Goal: Task Accomplishment & Management: Complete application form

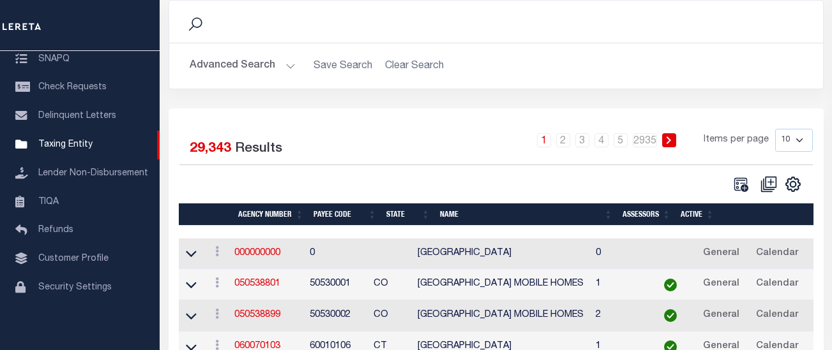
scroll to position [128, 0]
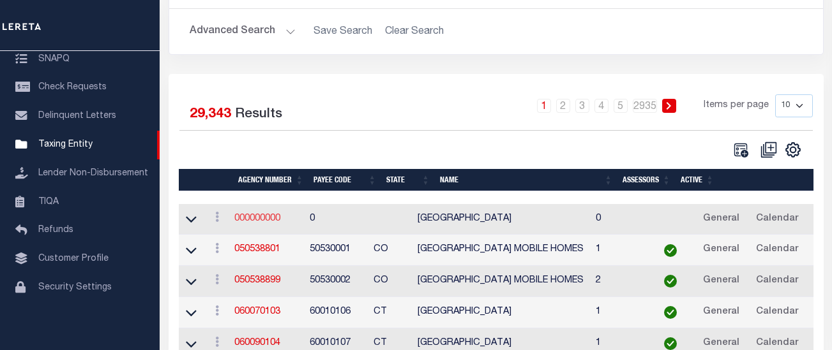
click at [257, 220] on link "000000000" at bounding box center [257, 218] width 46 height 9
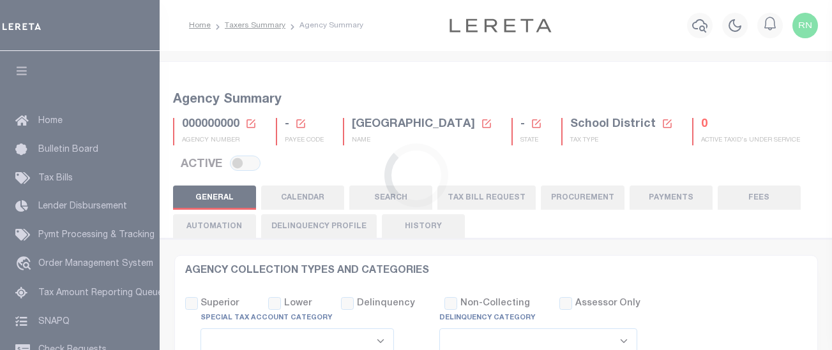
select select
click at [250, 128] on icon at bounding box center [250, 123] width 9 height 9
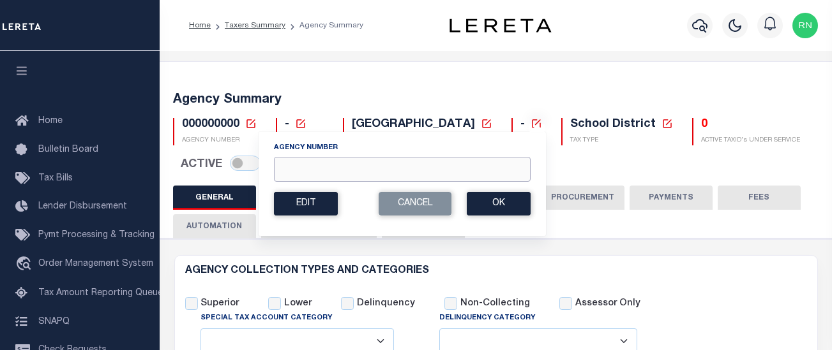
click at [359, 169] on input "Agency Number" at bounding box center [402, 169] width 257 height 25
type input "230340000"
click at [519, 200] on button "Ok" at bounding box center [499, 204] width 64 height 24
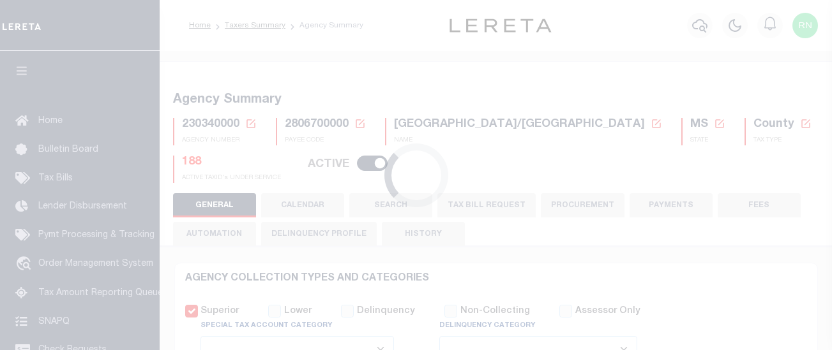
select select
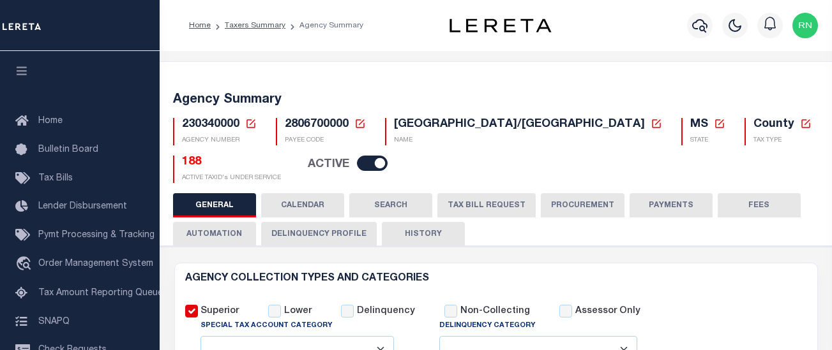
click at [469, 209] on button "TAX BILL REQUEST" at bounding box center [486, 205] width 98 height 24
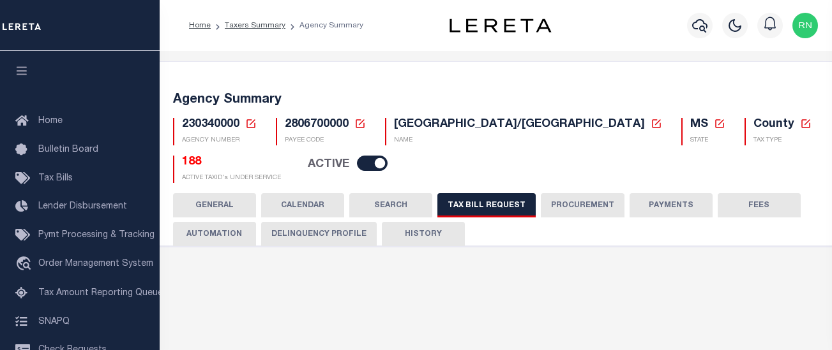
select select "30"
checkbox input "false"
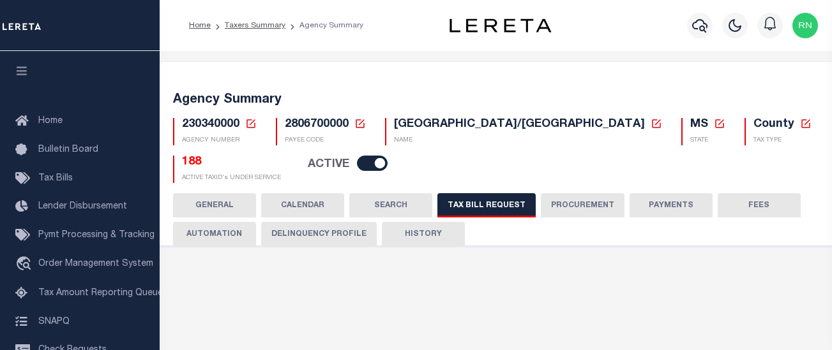
select select "22"
select select "true"
select select "14"
select select
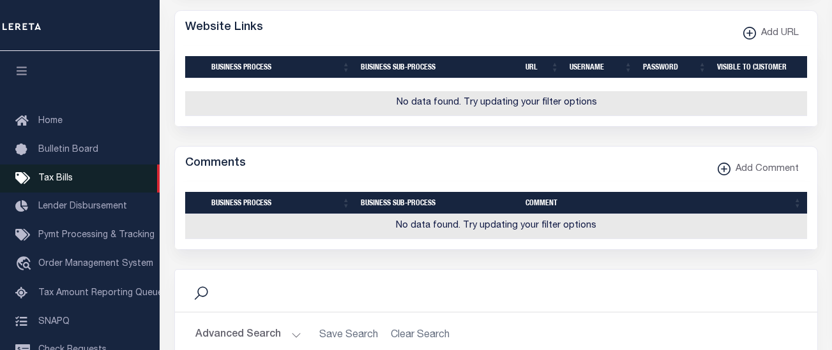
scroll to position [1302, 0]
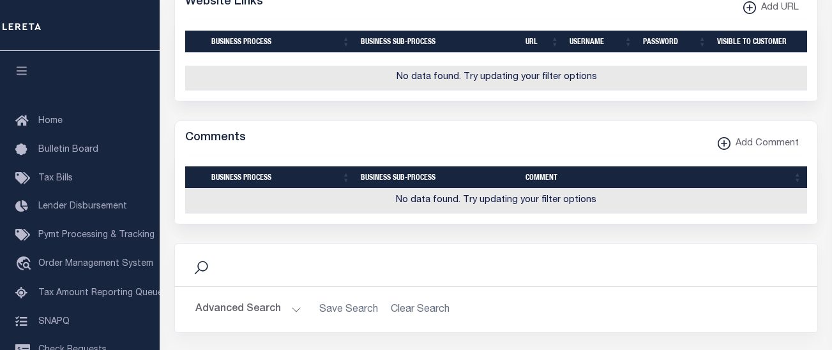
click at [446, 156] on div "Comments Add Comment" at bounding box center [496, 138] width 642 height 35
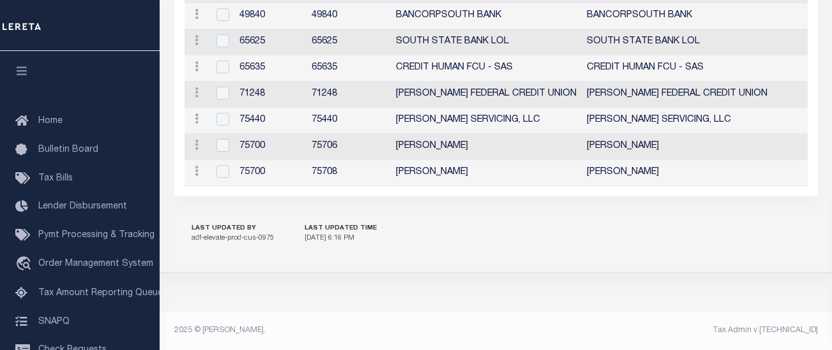
scroll to position [1759, 0]
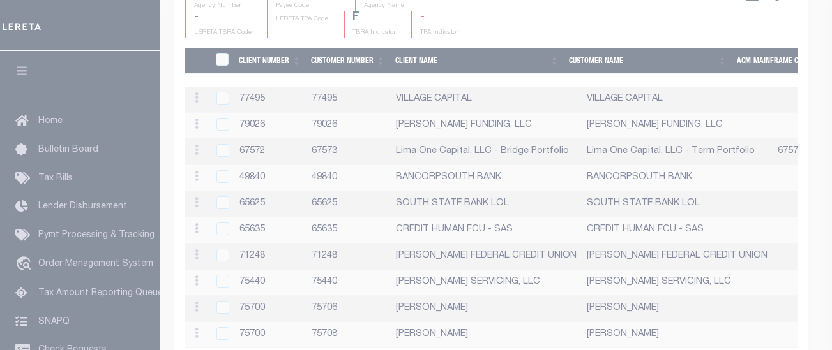
scroll to position [1735, 0]
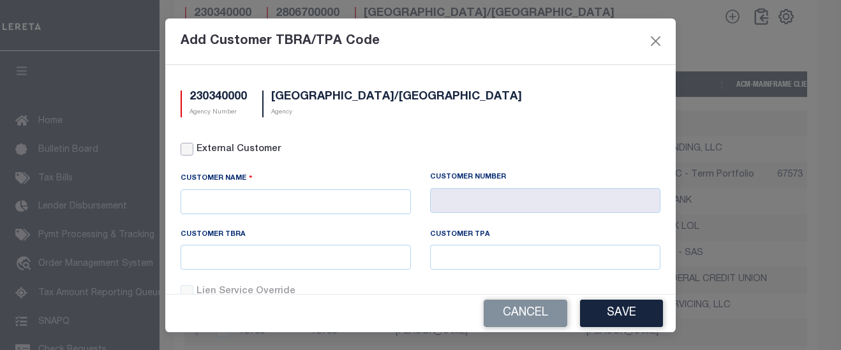
click at [188, 153] on input "External Customer" at bounding box center [187, 149] width 13 height 13
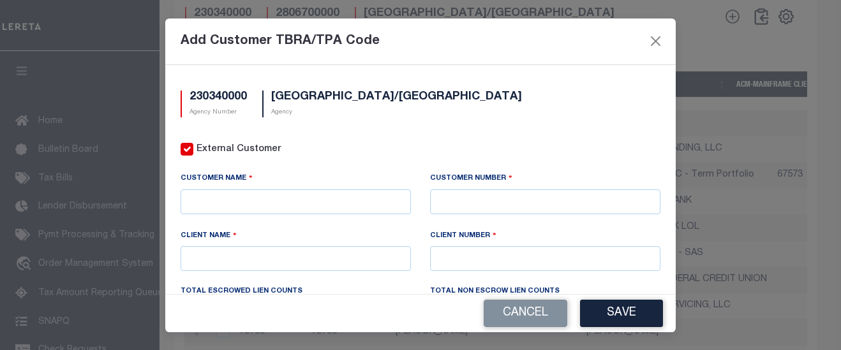
click at [184, 145] on input "External Customer" at bounding box center [187, 149] width 13 height 13
checkbox input "false"
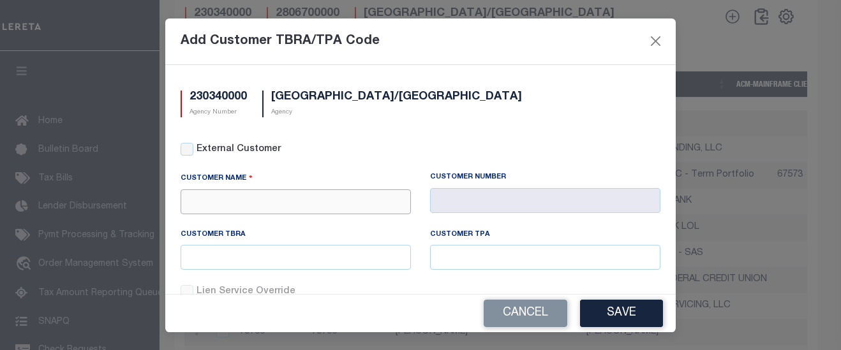
click at [262, 207] on input "text" at bounding box center [296, 202] width 230 height 25
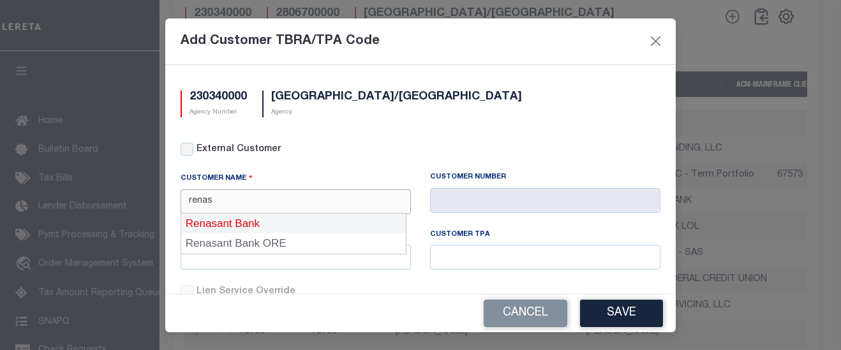
click at [264, 216] on div "Renasant Bank" at bounding box center [293, 224] width 225 height 20
type input "Renasant Bank"
type input "2196"
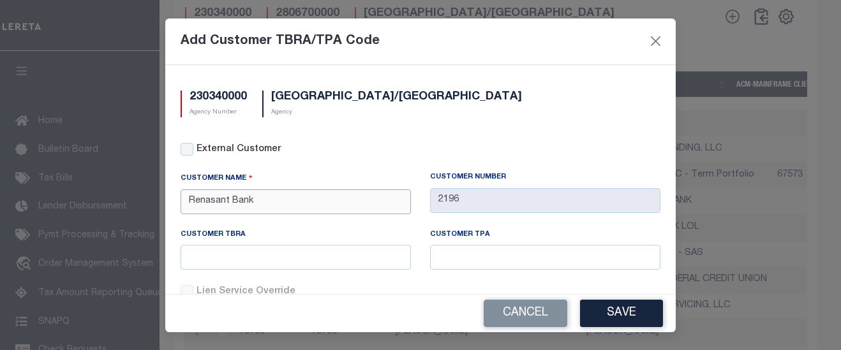
type input "Renasant Bank"
click at [267, 254] on input "text" at bounding box center [296, 257] width 230 height 25
type input "2556"
click at [609, 317] on button "Save" at bounding box center [621, 313] width 83 height 27
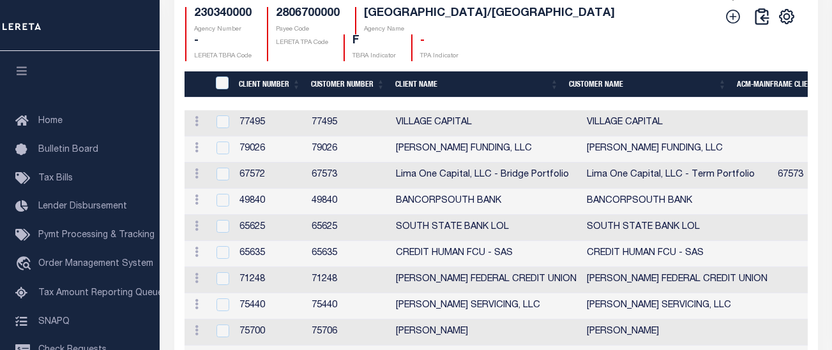
click at [735, 25] on icon at bounding box center [733, 16] width 17 height 17
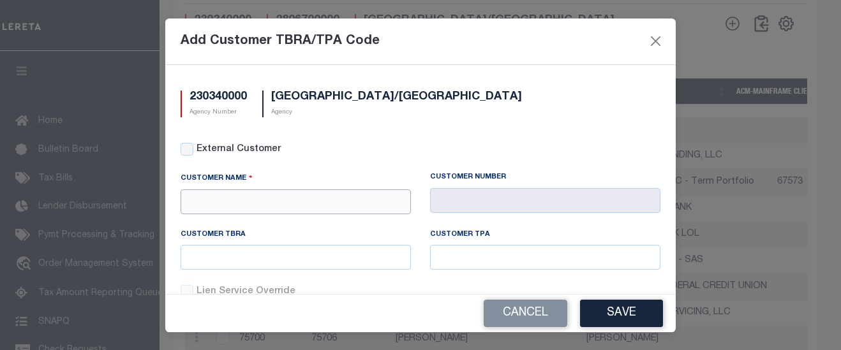
click at [229, 197] on input "text" at bounding box center [296, 202] width 230 height 25
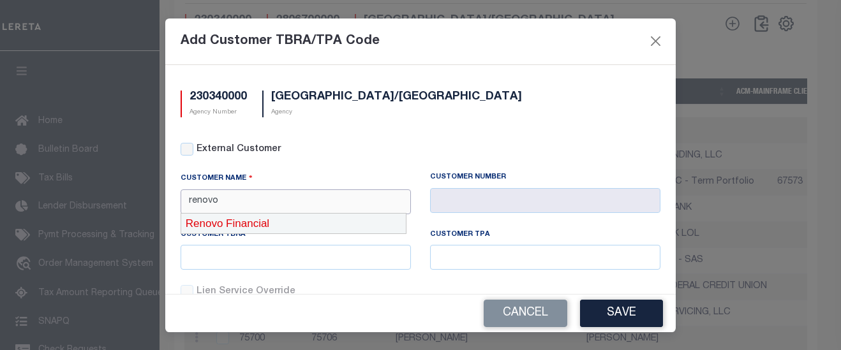
click at [238, 226] on div "Renovo Financial" at bounding box center [293, 224] width 225 height 20
type input "Renovo Financial"
type input "2241"
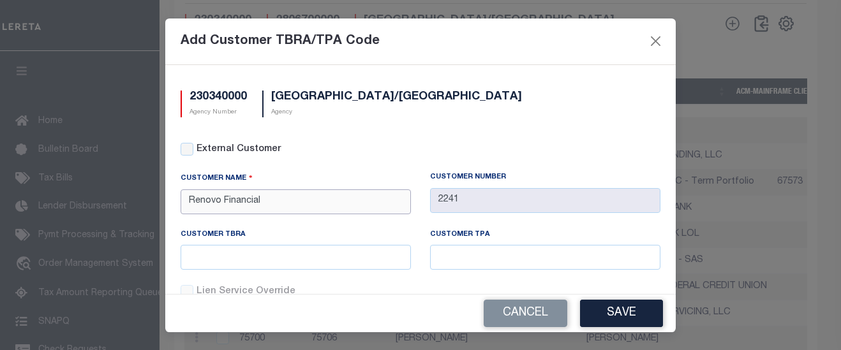
type input "Renovo Financial"
click at [230, 250] on input "text" at bounding box center [296, 257] width 230 height 25
type input "2555"
click at [584, 313] on button "Save" at bounding box center [621, 313] width 83 height 27
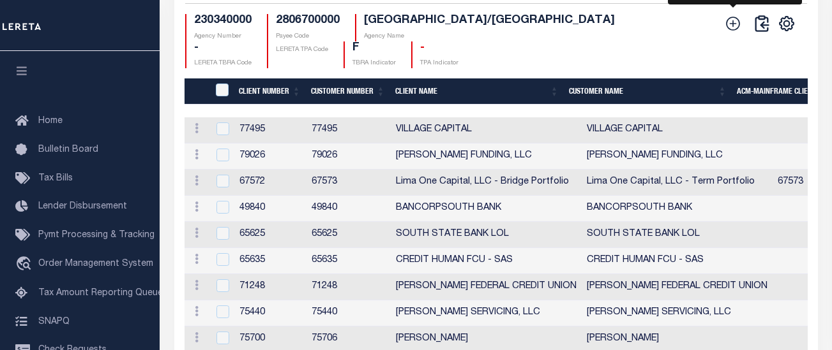
click at [733, 31] on icon at bounding box center [733, 24] width 14 height 14
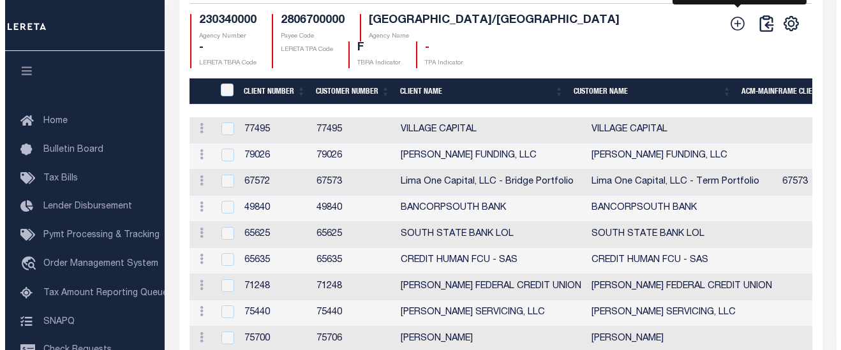
scroll to position [1721, 0]
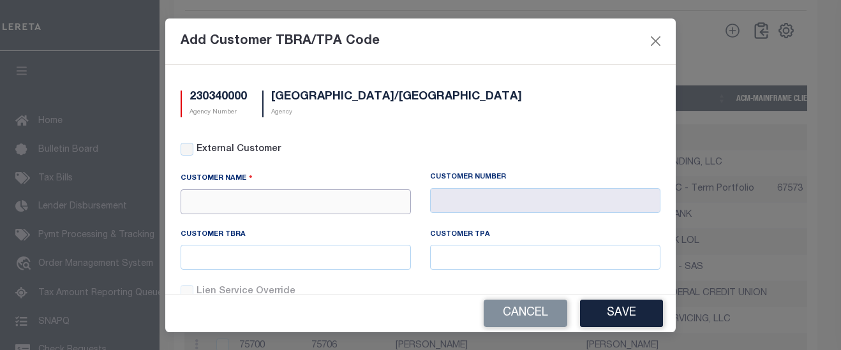
click at [305, 199] on input "text" at bounding box center [296, 202] width 230 height 25
click at [191, 148] on input "External Customer" at bounding box center [187, 149] width 13 height 13
checkbox input "true"
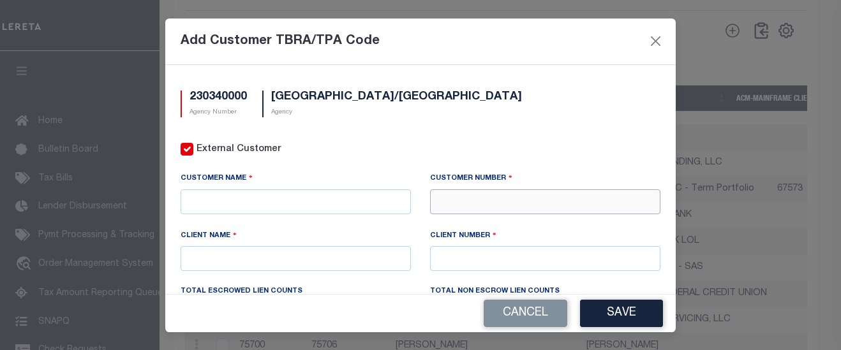
click at [556, 207] on input "text" at bounding box center [545, 202] width 230 height 25
type input "40630"
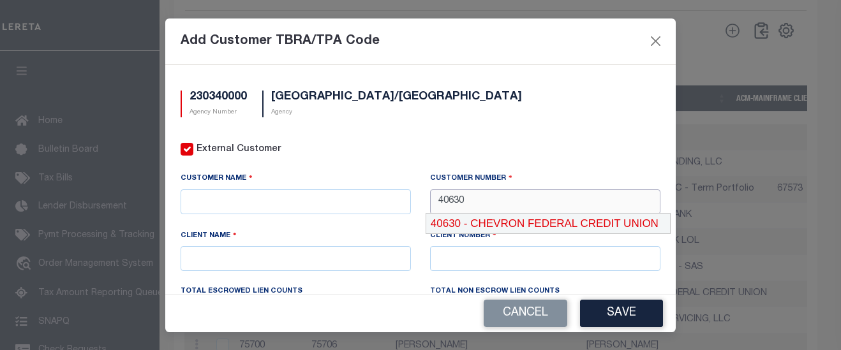
click at [517, 222] on div "40630 - CHEVRON FEDERAL CREDIT UNION" at bounding box center [548, 224] width 244 height 20
type input "CHEVRON FEDERAL CREDIT UNION"
type input "40630"
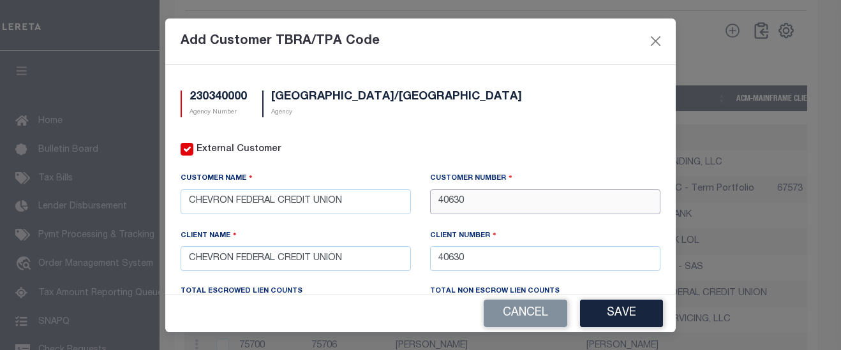
type input "40630"
click at [552, 31] on div "Add Customer TBRA/TPA Code" at bounding box center [420, 42] width 511 height 47
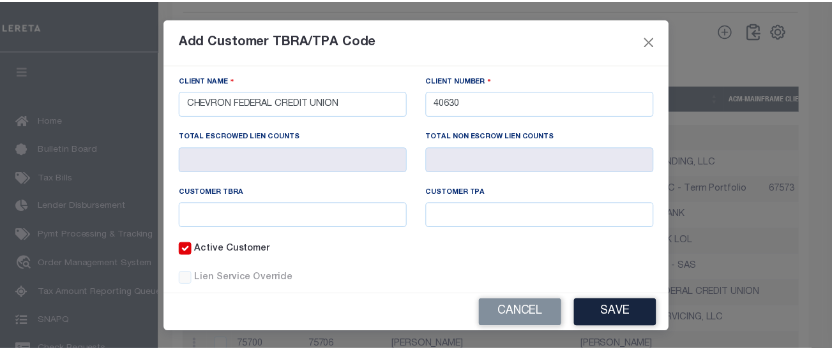
scroll to position [181, 0]
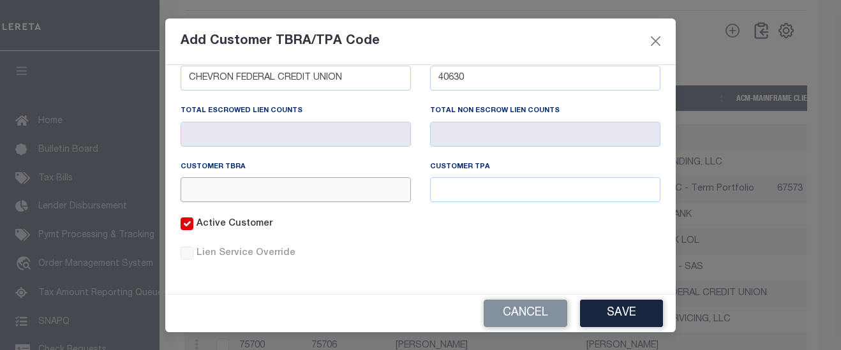
click at [334, 192] on input "text" at bounding box center [296, 189] width 230 height 25
type input "2554"
click at [613, 312] on button "Save" at bounding box center [621, 313] width 83 height 27
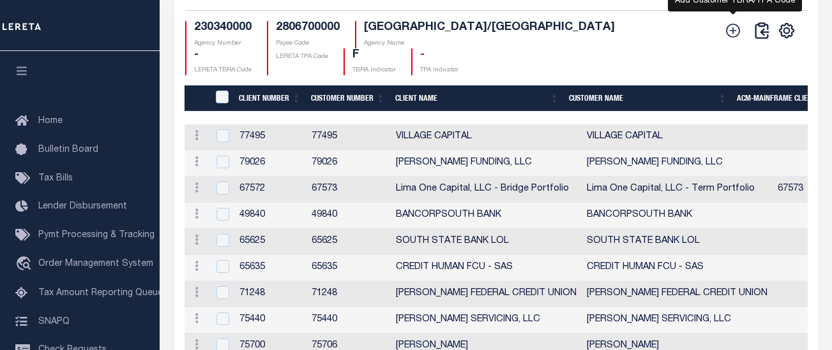
click at [739, 38] on icon at bounding box center [733, 31] width 14 height 14
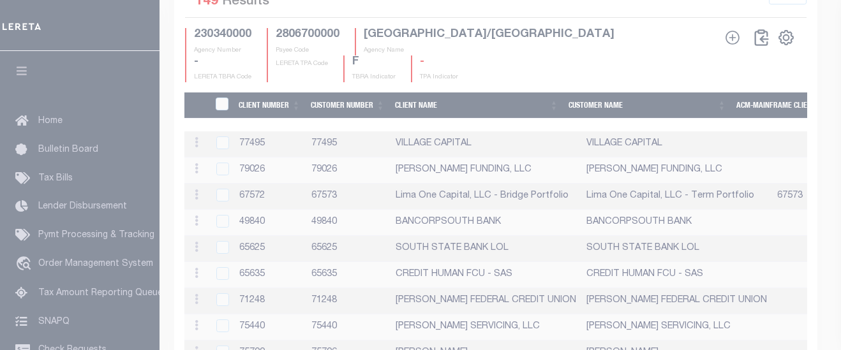
scroll to position [0, 0]
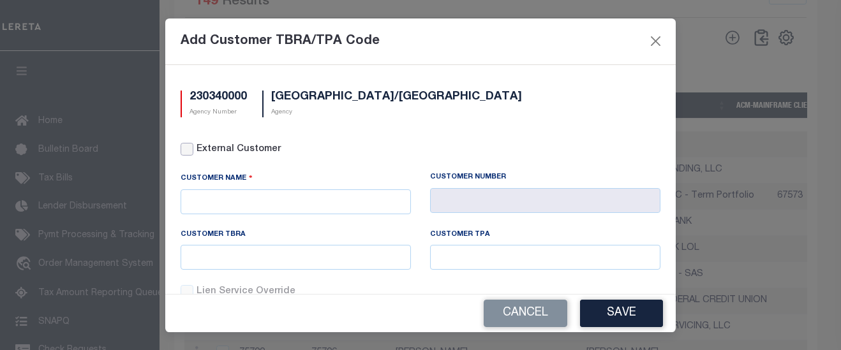
click at [184, 154] on input "External Customer" at bounding box center [187, 149] width 13 height 13
checkbox input "true"
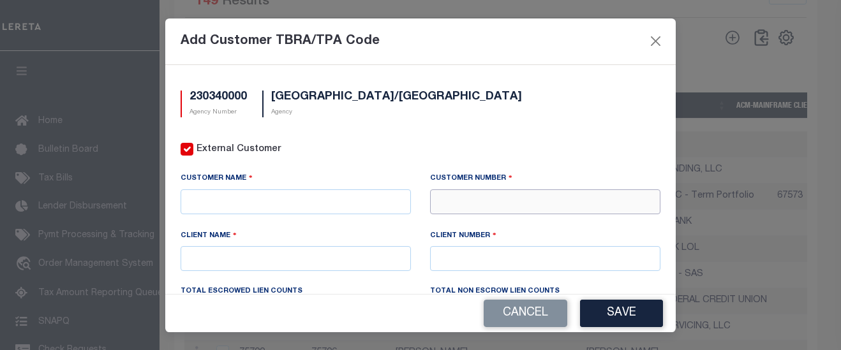
click at [450, 203] on input "text" at bounding box center [545, 202] width 230 height 25
type input "71410"
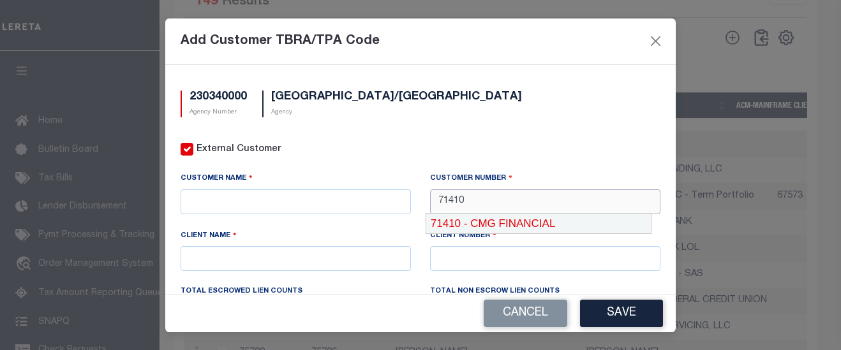
click at [464, 216] on div "71410 - CMG FINANCIAL" at bounding box center [538, 224] width 225 height 20
type input "CMG FINANCIAL"
type input "71410"
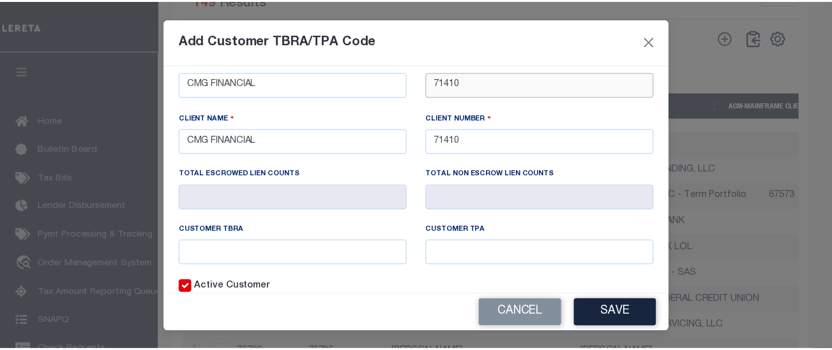
scroll to position [128, 0]
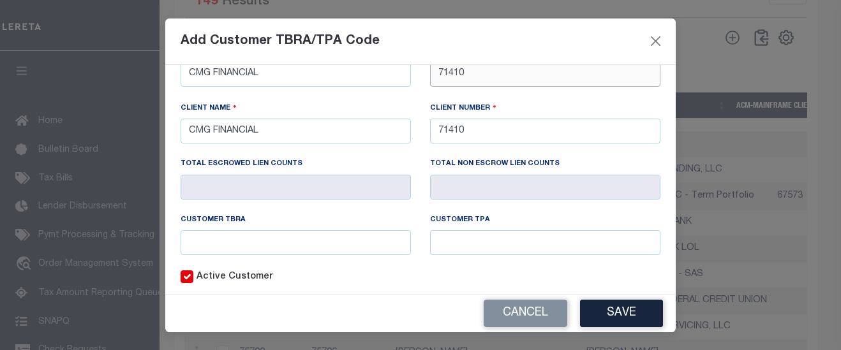
type input "71410"
click at [278, 232] on input "text" at bounding box center [296, 242] width 230 height 25
type input "9999"
click at [641, 304] on button "Save" at bounding box center [621, 313] width 83 height 27
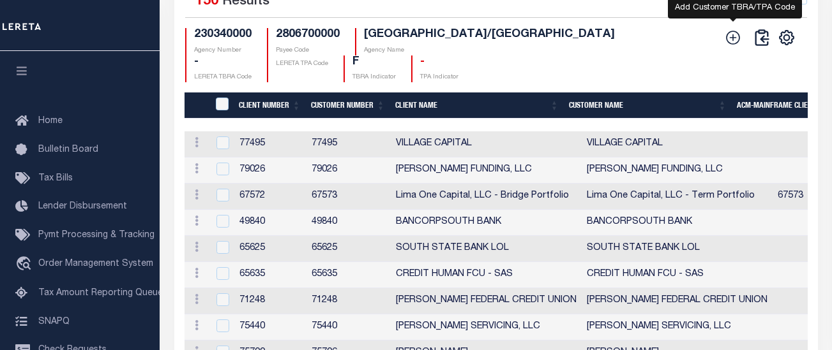
click at [737, 46] on icon at bounding box center [733, 37] width 17 height 17
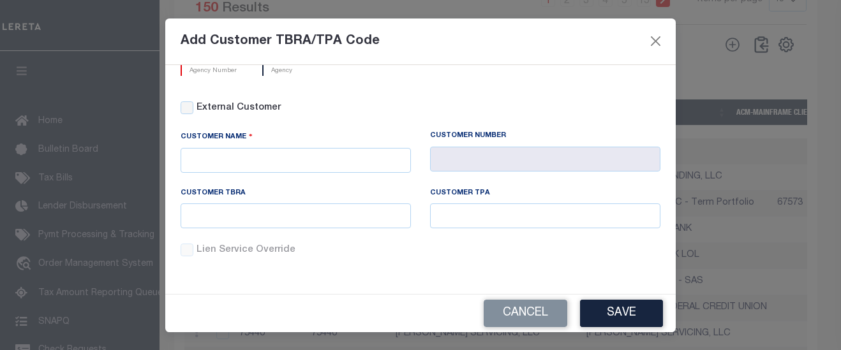
scroll to position [0, 0]
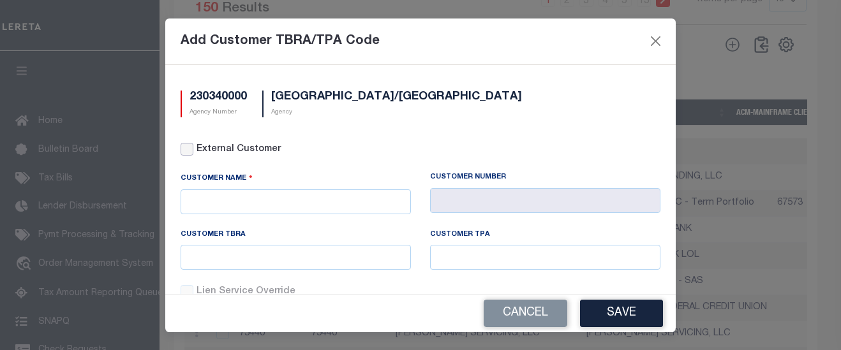
click at [188, 148] on input "External Customer" at bounding box center [187, 149] width 13 height 13
checkbox input "true"
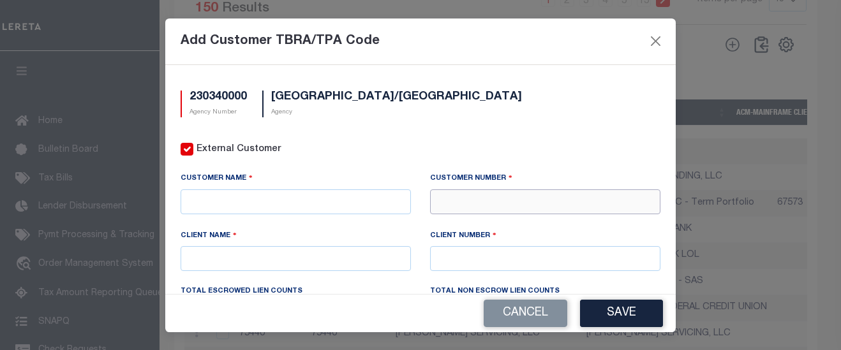
click at [451, 202] on input "text" at bounding box center [545, 202] width 230 height 25
click at [481, 220] on div "No result found" at bounding box center [538, 224] width 225 height 20
type input "76274"
click at [583, 255] on input "text" at bounding box center [545, 258] width 230 height 25
type input "76274"
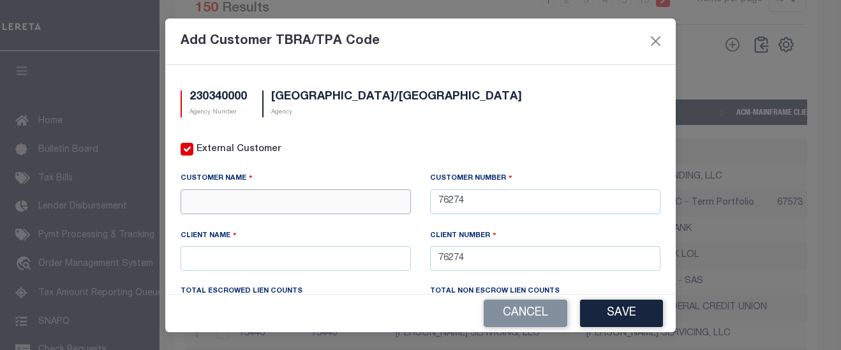
click at [326, 202] on input "text" at bounding box center [296, 202] width 230 height 25
paste input "BANKPLUS"
type input "BANKPLUS"
click at [306, 253] on input "text" at bounding box center [296, 258] width 230 height 25
paste input "BANKPLUS"
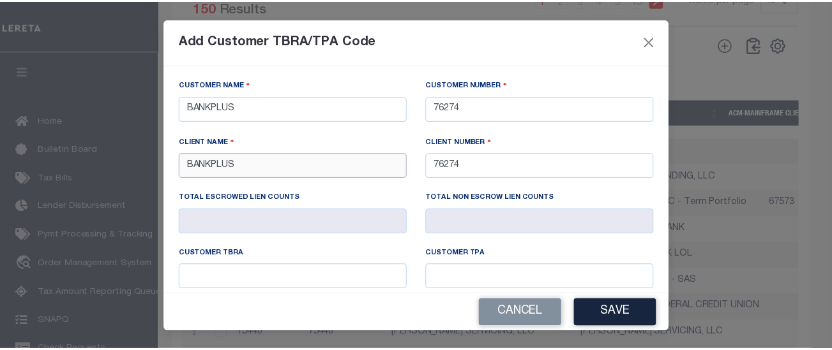
scroll to position [128, 0]
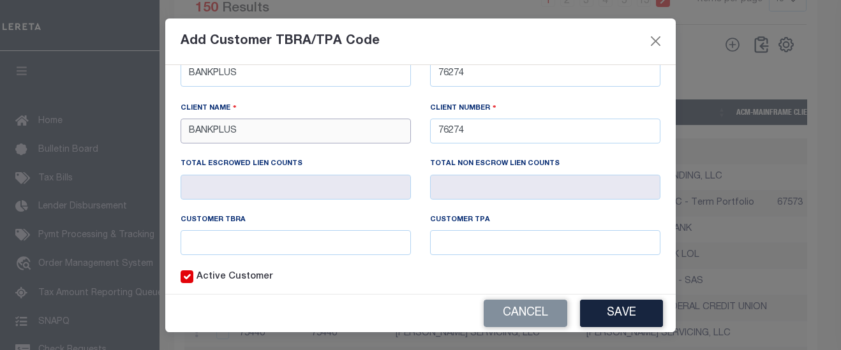
type input "BANKPLUS"
click at [303, 236] on input "text" at bounding box center [296, 242] width 230 height 25
type input "9999"
click at [613, 308] on button "Save" at bounding box center [621, 313] width 83 height 27
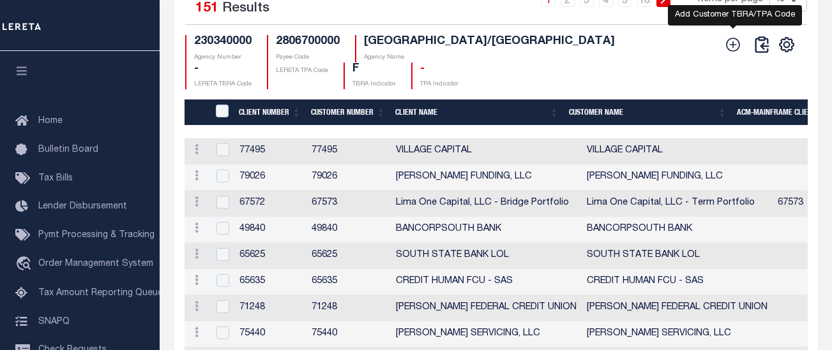
click at [734, 53] on icon at bounding box center [733, 44] width 17 height 17
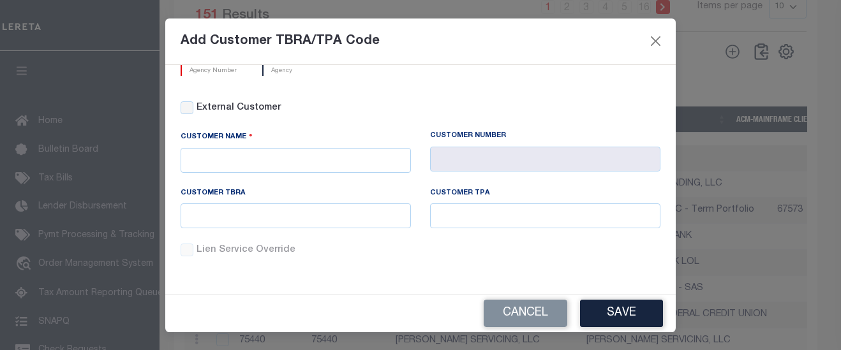
scroll to position [0, 0]
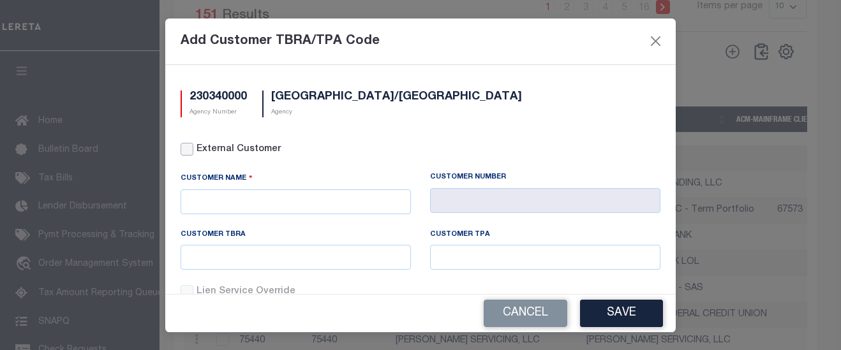
click at [192, 151] on input "External Customer" at bounding box center [187, 149] width 13 height 13
checkbox input "true"
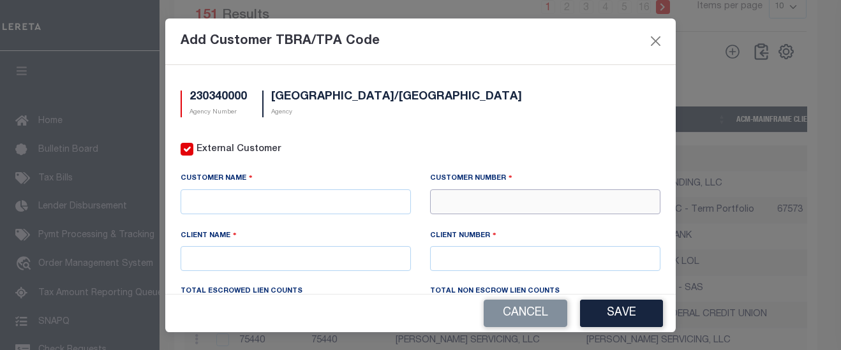
click at [467, 204] on input "text" at bounding box center [545, 202] width 230 height 25
type input "81681"
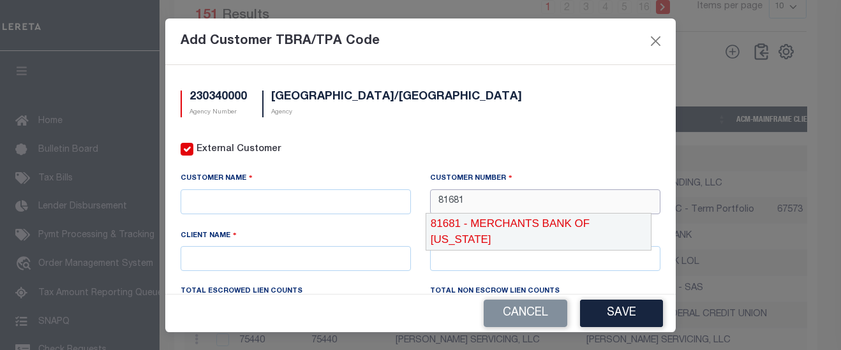
click at [492, 231] on div "81681 - MERCHANTS BANK OF INDIANA" at bounding box center [538, 232] width 225 height 36
type input "MERCHANTS BANK OF INDIANA"
type input "81681"
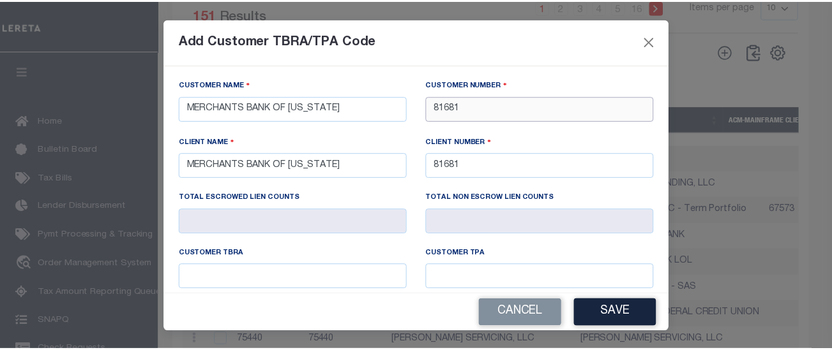
scroll to position [128, 0]
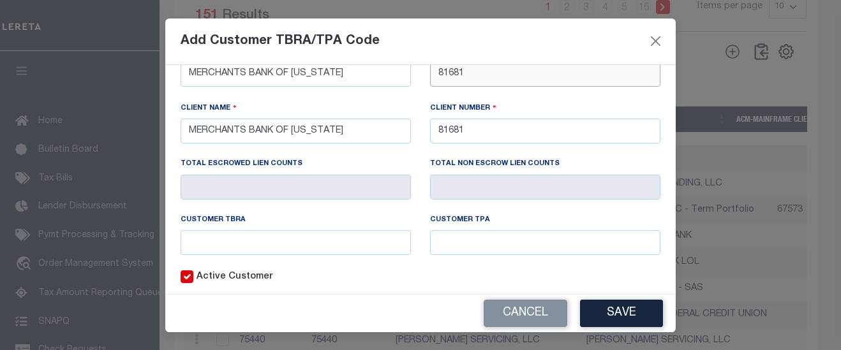
type input "81681"
click at [291, 243] on input "text" at bounding box center [296, 242] width 230 height 25
type input "2557"
click at [622, 324] on button "Save" at bounding box center [621, 313] width 83 height 27
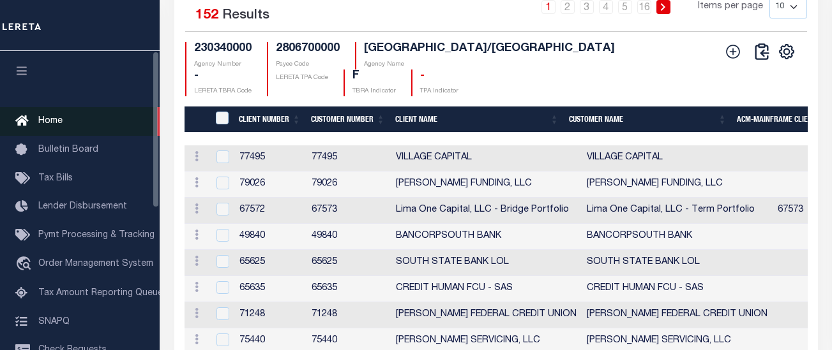
click at [71, 122] on link "Home" at bounding box center [80, 121] width 160 height 29
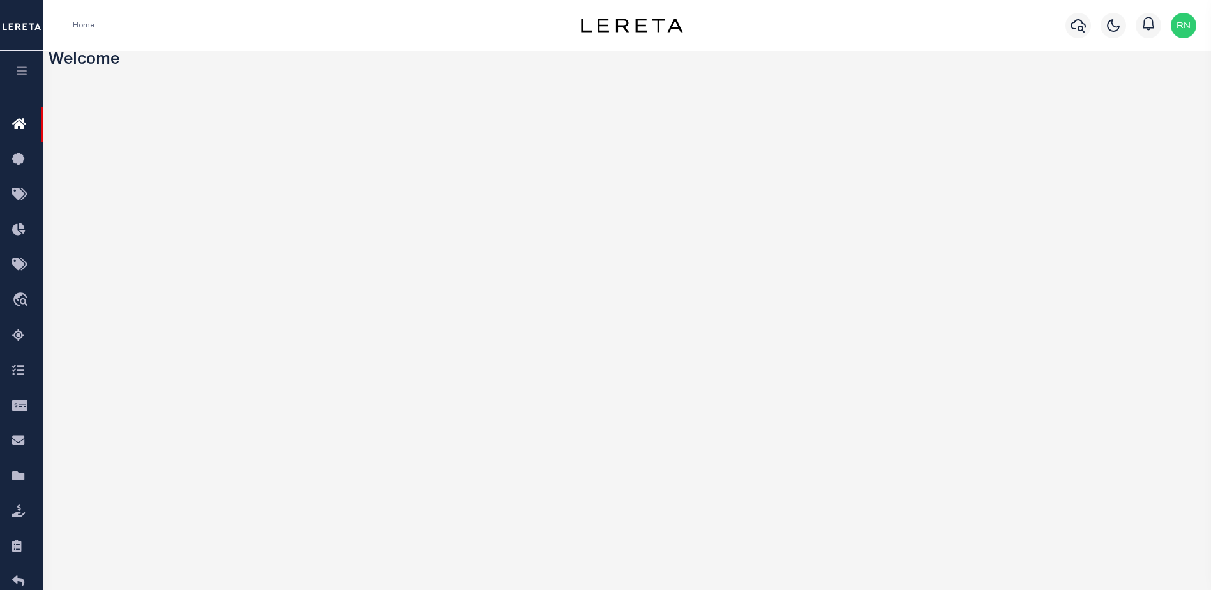
click at [11, 64] on button "button" at bounding box center [21, 72] width 43 height 43
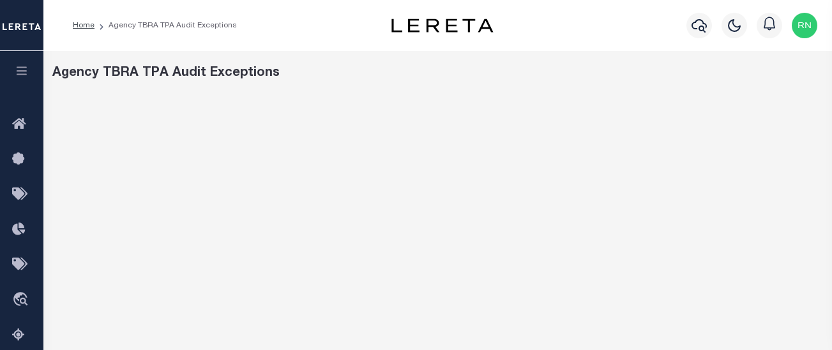
click at [25, 73] on icon "button" at bounding box center [22, 70] width 15 height 11
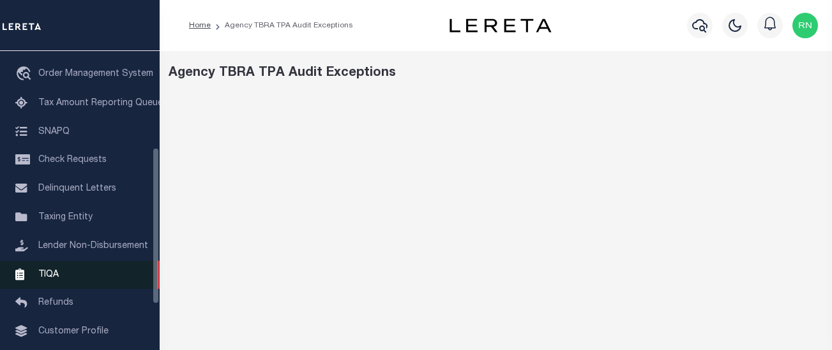
scroll to position [192, 0]
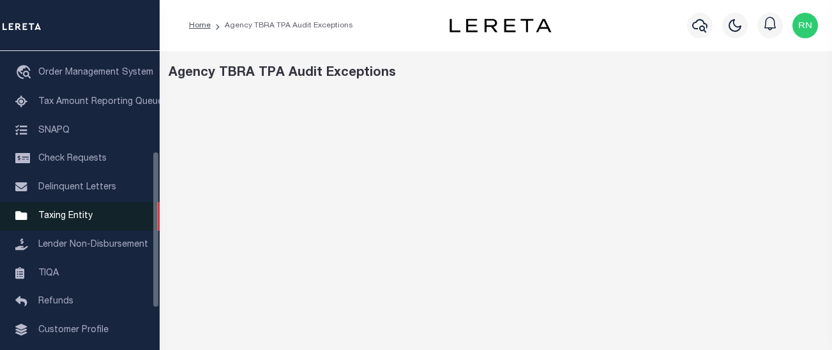
click at [68, 221] on span "Taxing Entity" at bounding box center [65, 216] width 54 height 9
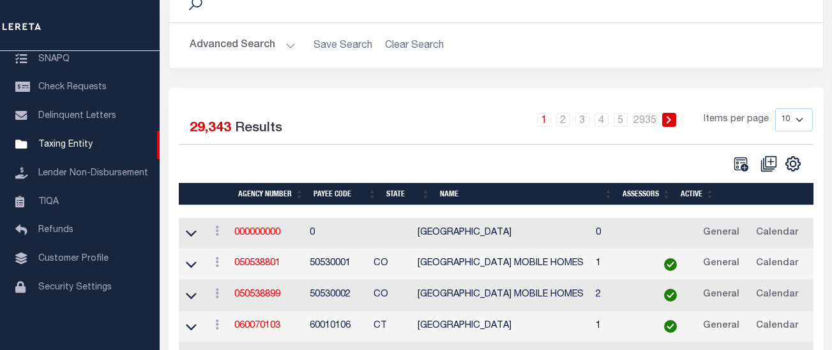
scroll to position [128, 0]
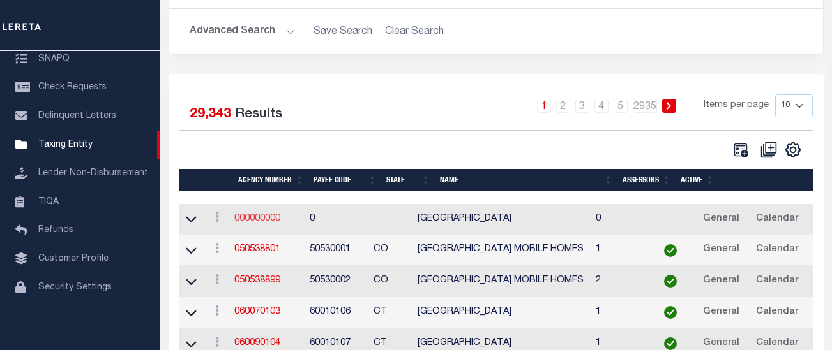
click at [264, 216] on link "000000000" at bounding box center [257, 218] width 46 height 9
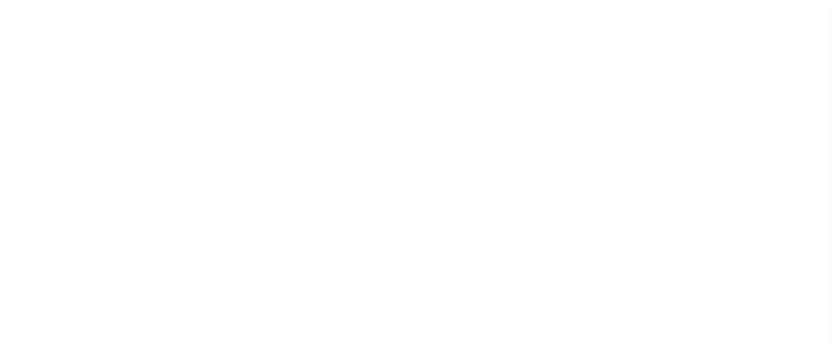
select select
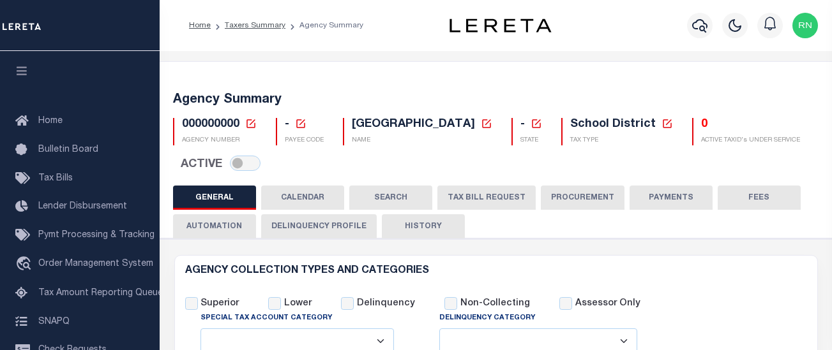
click at [483, 195] on button "TAX BILL REQUEST" at bounding box center [486, 198] width 98 height 24
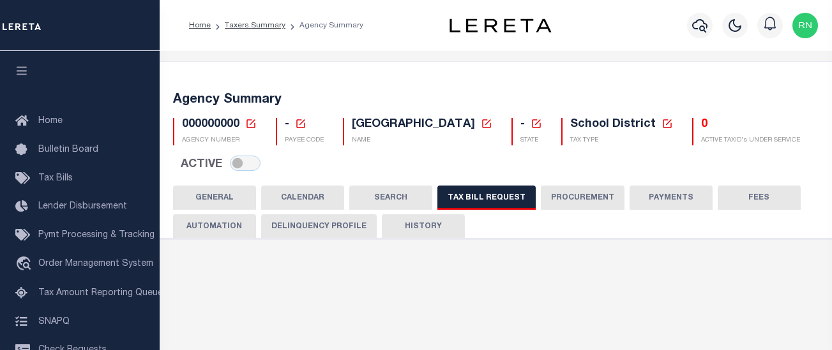
select select
checkbox input "false"
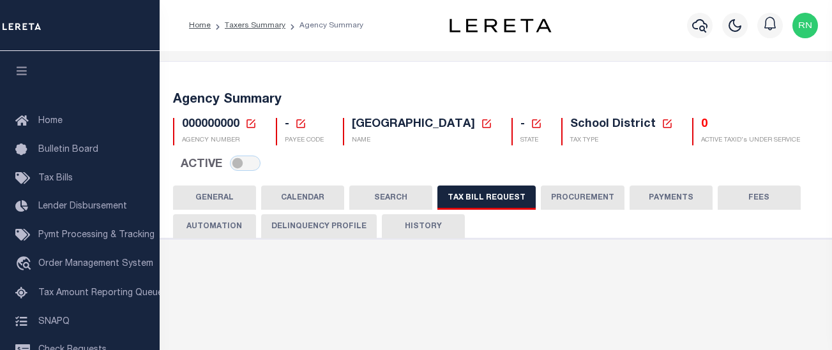
select select
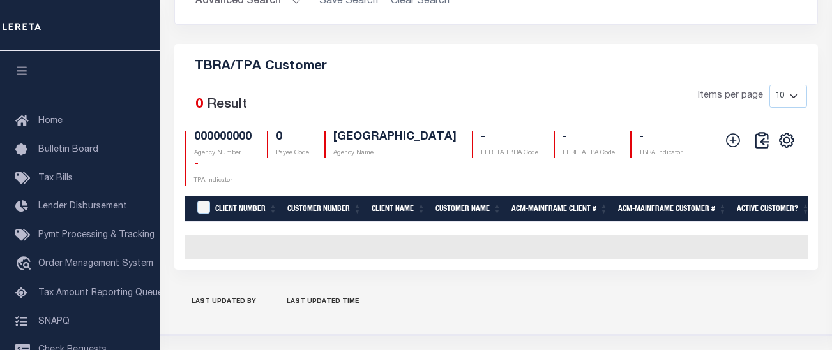
scroll to position [1640, 0]
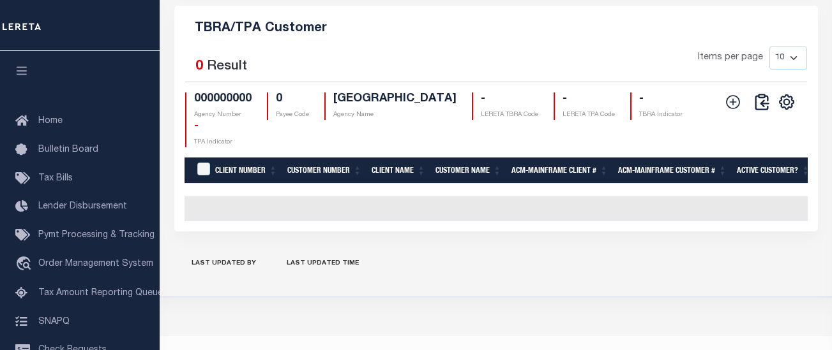
click at [239, 107] on h4 "000000000" at bounding box center [222, 100] width 57 height 14
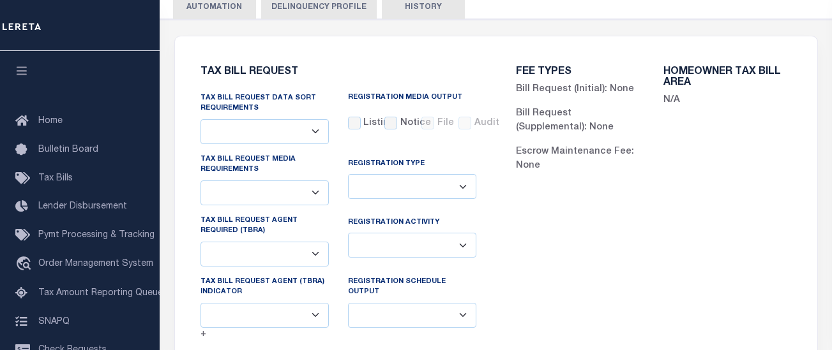
scroll to position [0, 0]
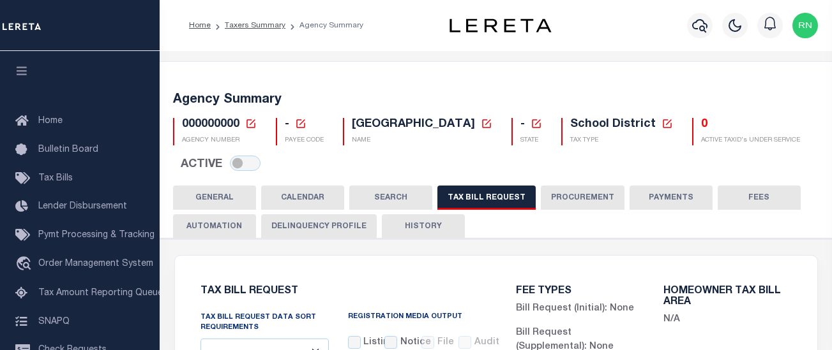
click at [251, 129] on icon at bounding box center [250, 123] width 11 height 11
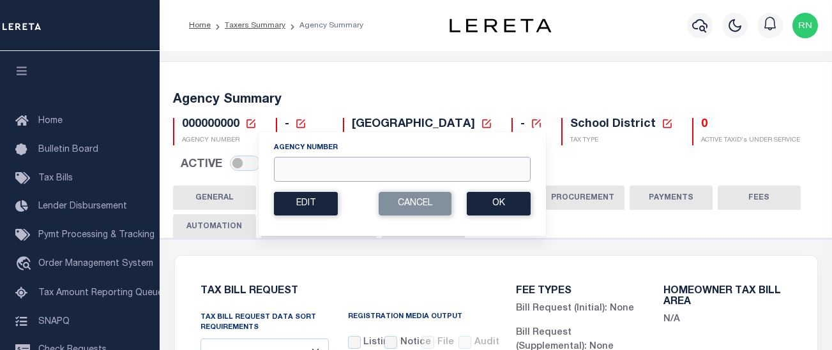
click at [313, 170] on input "Agency Number" at bounding box center [402, 169] width 257 height 25
type input "310600202"
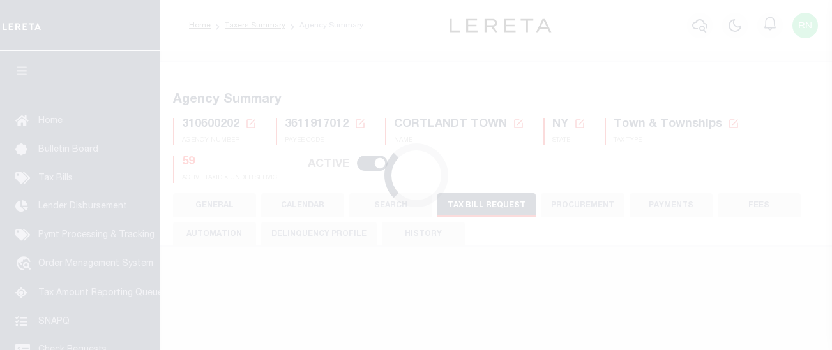
select select "27"
checkbox input "false"
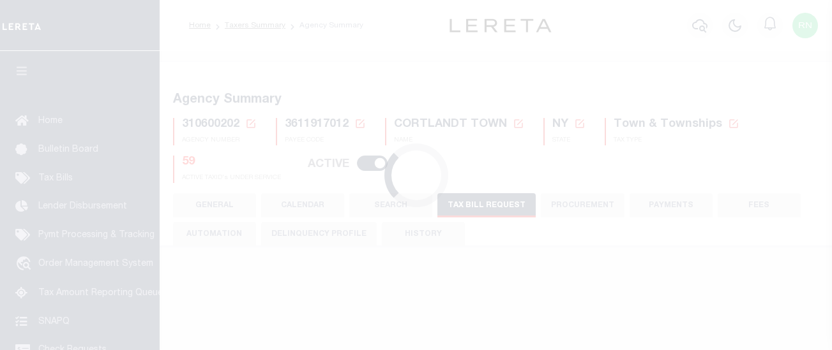
select select "22"
select select "true"
select select "14"
select select
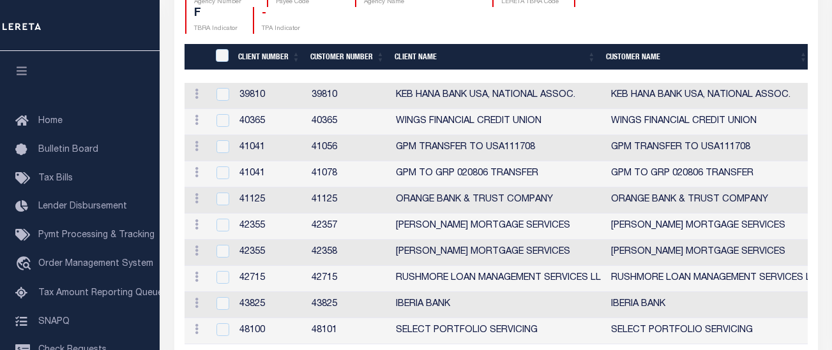
scroll to position [0, 560]
